Goal: Use online tool/utility: Utilize a website feature to perform a specific function

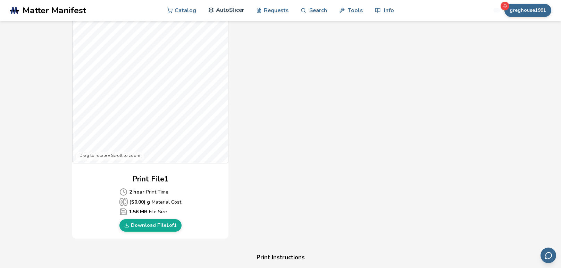
click at [237, 10] on link "AutoSlicer" at bounding box center [226, 10] width 36 height 21
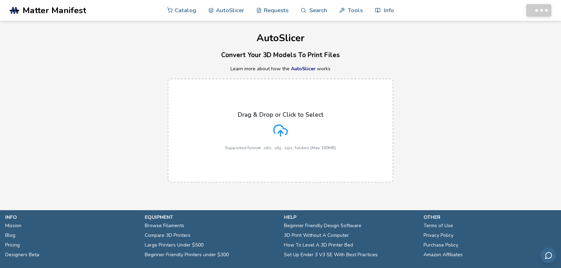
click at [287, 143] on div "Drag & Drop or Click to Select Supported format: .stls, .obj, .zips, folders (M…" at bounding box center [280, 130] width 111 height 39
click at [0, 0] on input "Drag & Drop or Click to Select Supported format: .stls, .obj, .zips, folders (M…" at bounding box center [0, 0] width 0 height 0
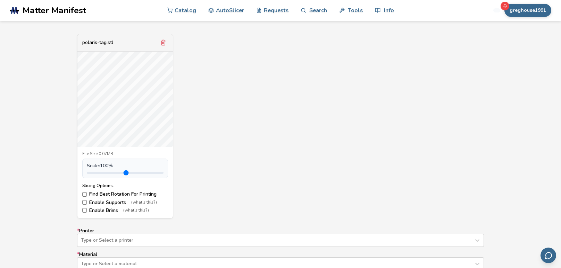
scroll to position [260, 0]
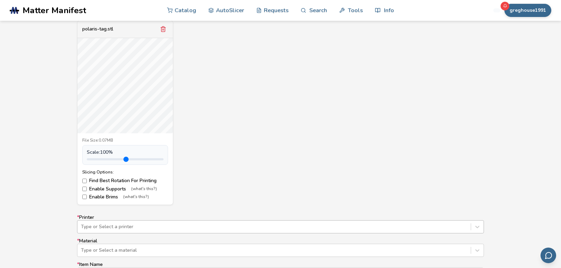
click at [151, 227] on div "Type or Select a printer" at bounding box center [280, 227] width 407 height 13
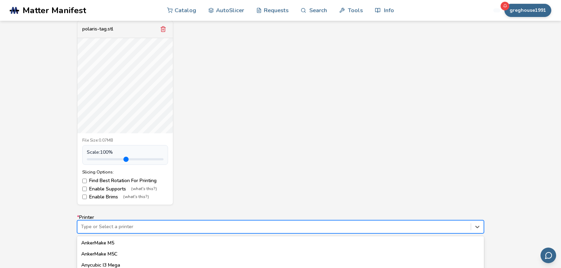
scroll to position [335, 0]
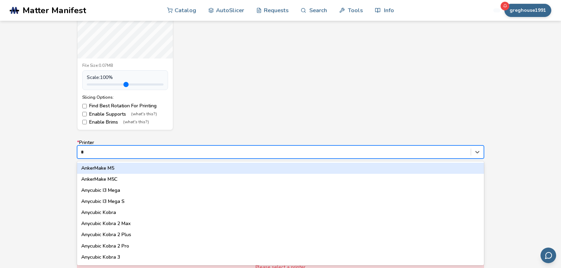
type input "**"
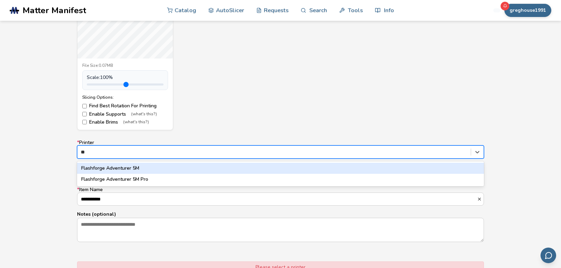
click at [137, 166] on div "Flashforge Adventurer 5M" at bounding box center [280, 168] width 407 height 11
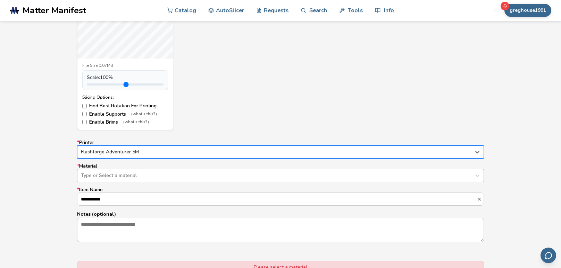
click at [128, 180] on div "Type or Select a material" at bounding box center [273, 176] width 393 height 10
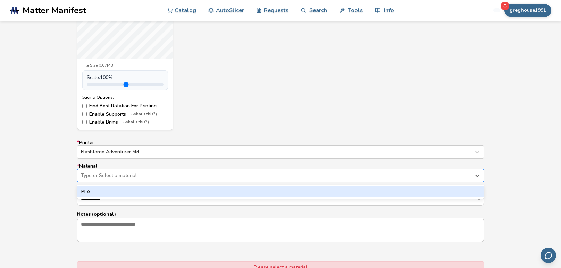
click at [125, 190] on div "PLA" at bounding box center [280, 192] width 407 height 11
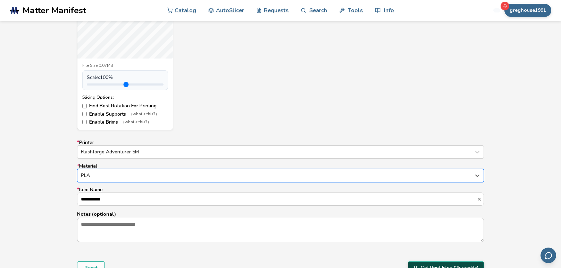
click at [425, 265] on button "Get Print Files (25 credits)" at bounding box center [446, 268] width 76 height 13
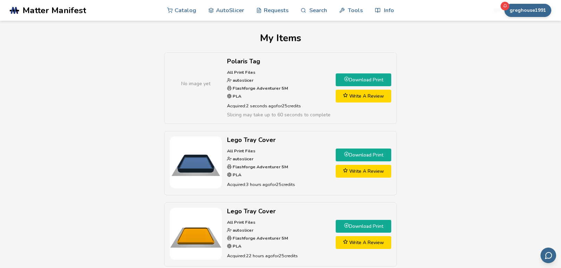
click at [384, 84] on link "Download Print" at bounding box center [362, 80] width 55 height 13
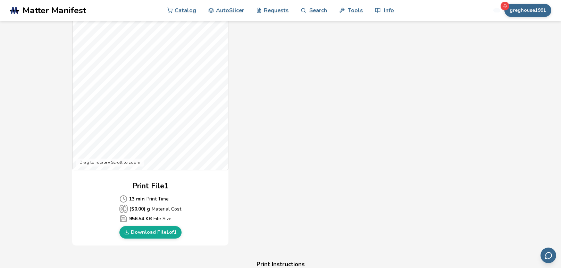
scroll to position [184, 0]
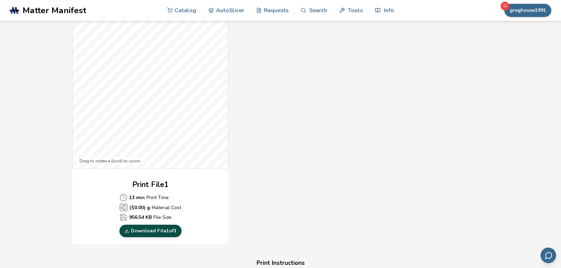
click at [145, 233] on link "Download File 1 of 1" at bounding box center [150, 231] width 62 height 12
click at [34, 207] on div "Download Your Print File Polaris Tag All Print Files Created By: autoslicer 1 P…" at bounding box center [280, 216] width 538 height 734
